Goal: Transaction & Acquisition: Purchase product/service

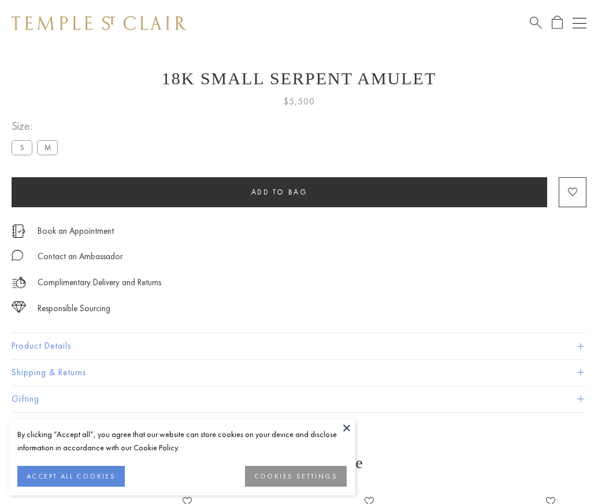
scroll to position [31, 0]
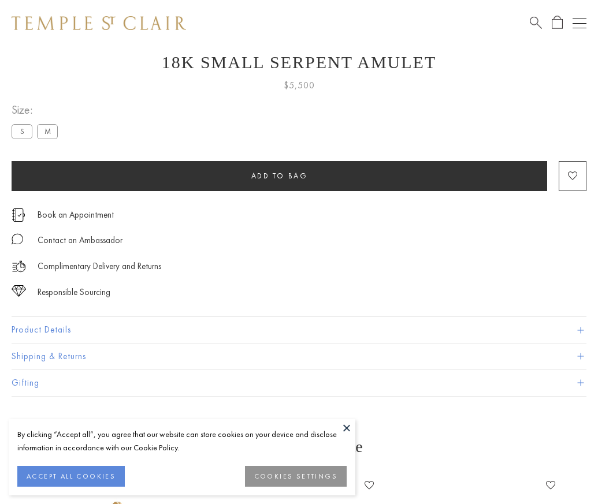
click at [279, 176] on span "Add to bag" at bounding box center [279, 176] width 57 height 10
